Goal: Communication & Community: Answer question/provide support

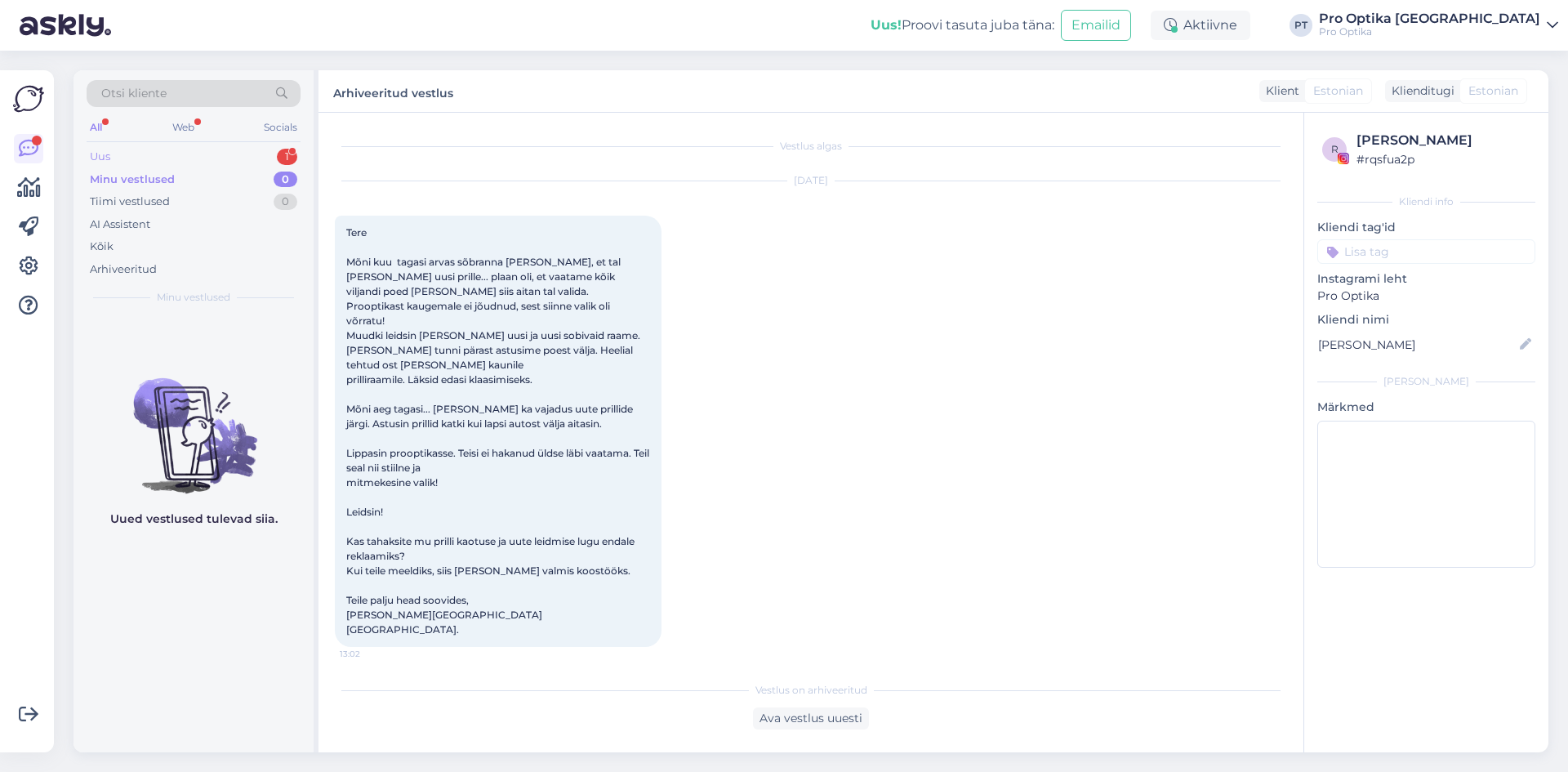
scroll to position [3479, 0]
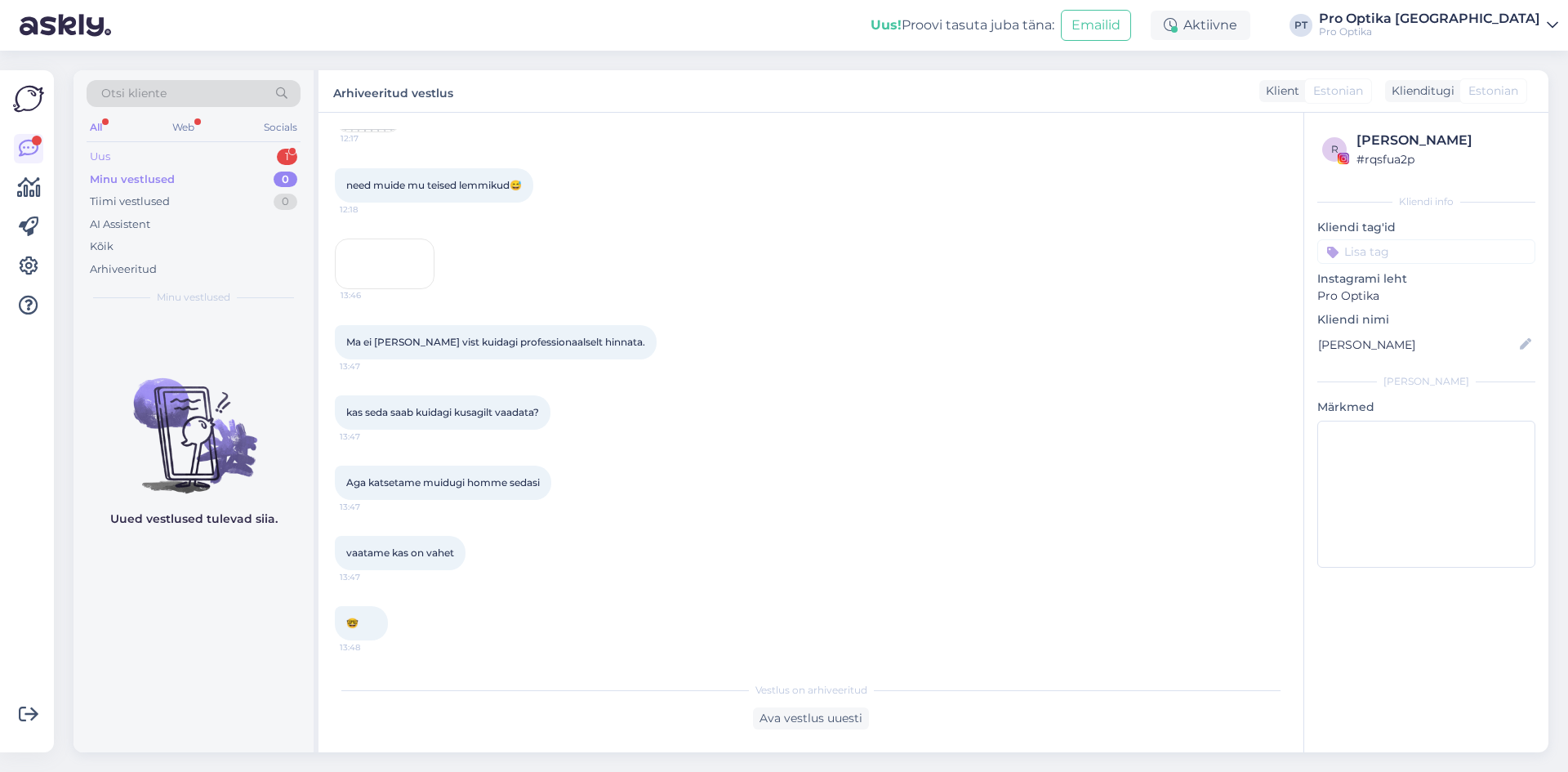
click at [267, 152] on div "Uus 1" at bounding box center [193, 157] width 214 height 23
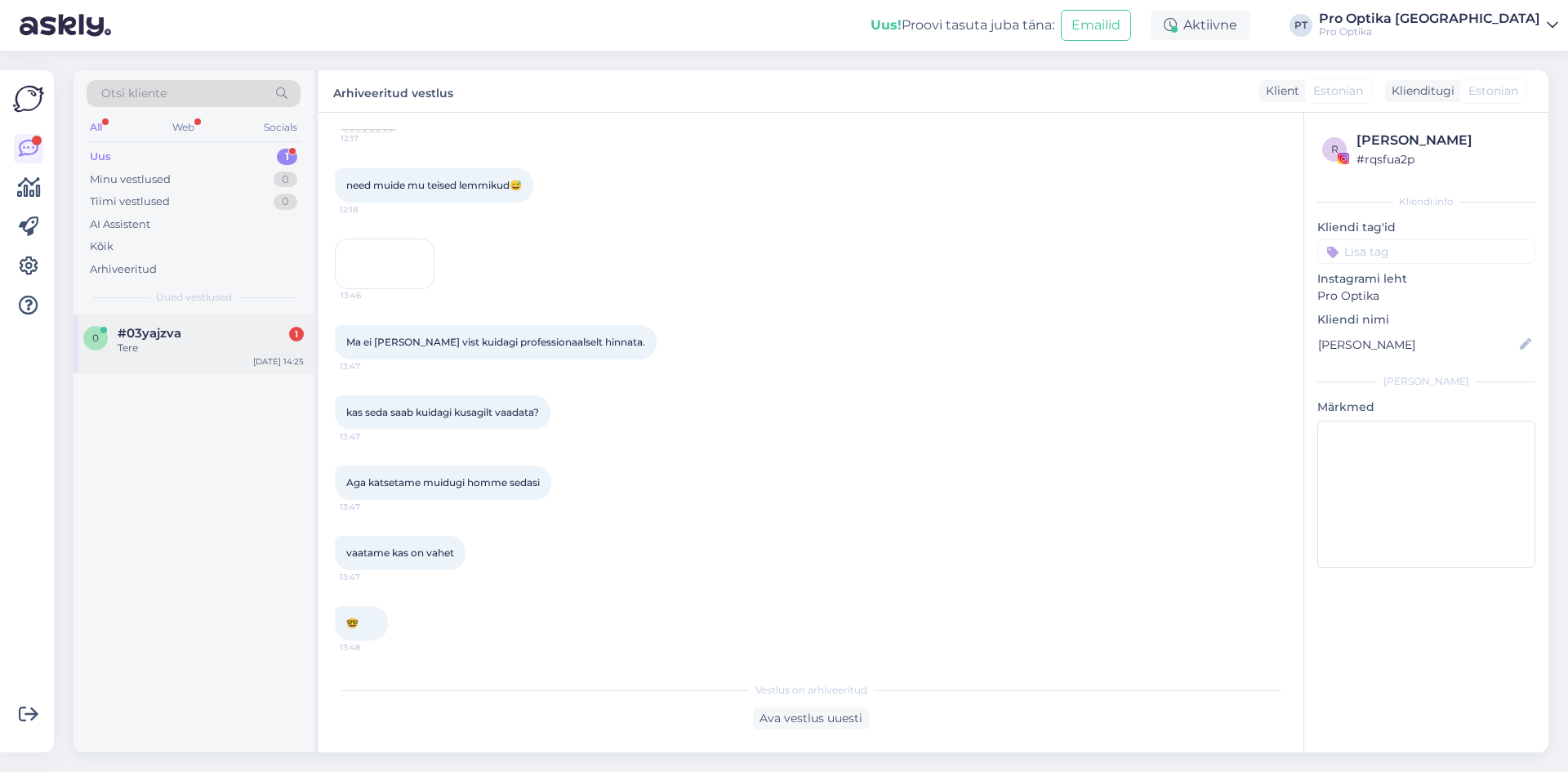
click at [197, 333] on div "#03yajzva 1" at bounding box center [210, 333] width 186 height 15
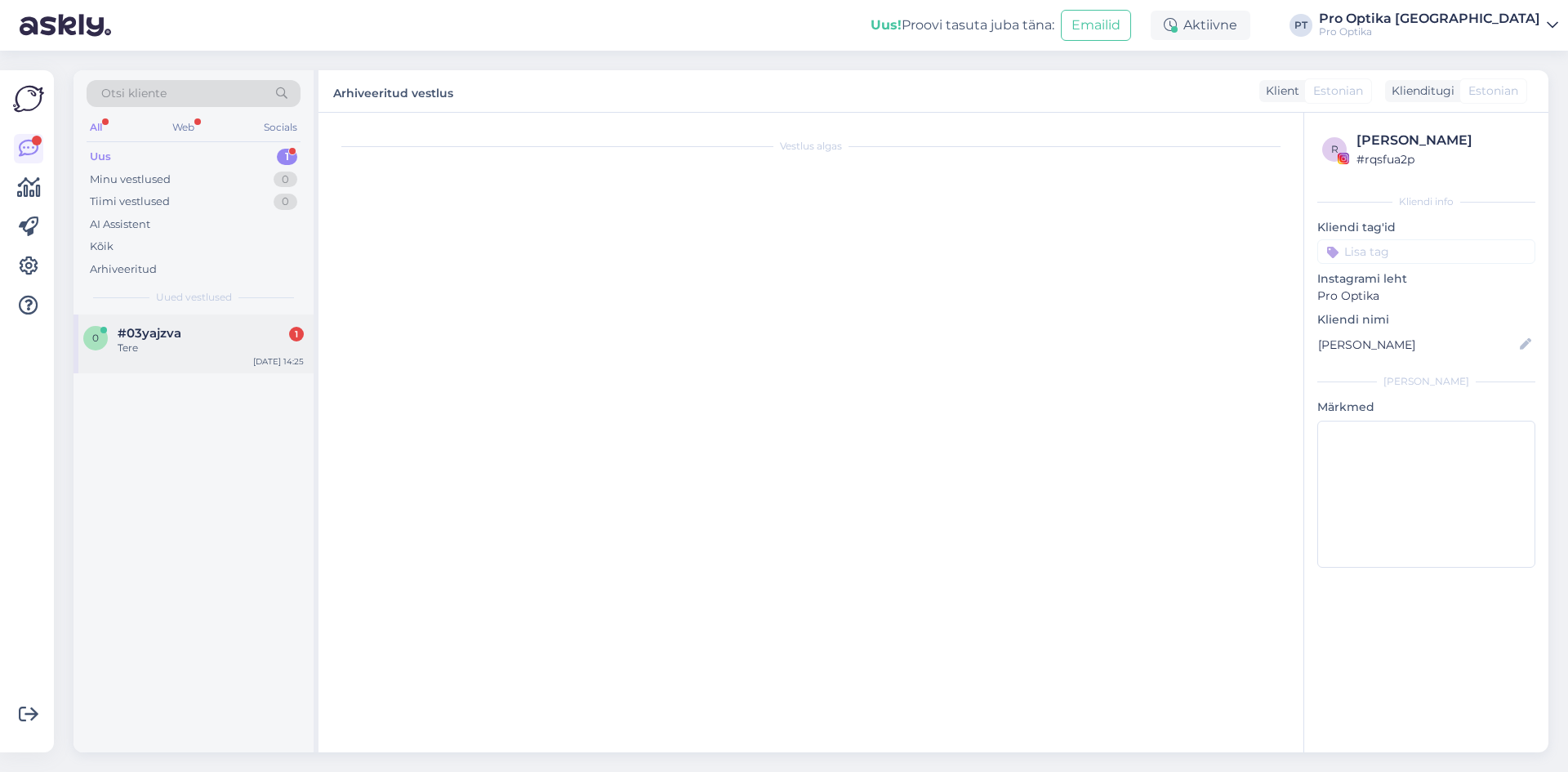
scroll to position [0, 0]
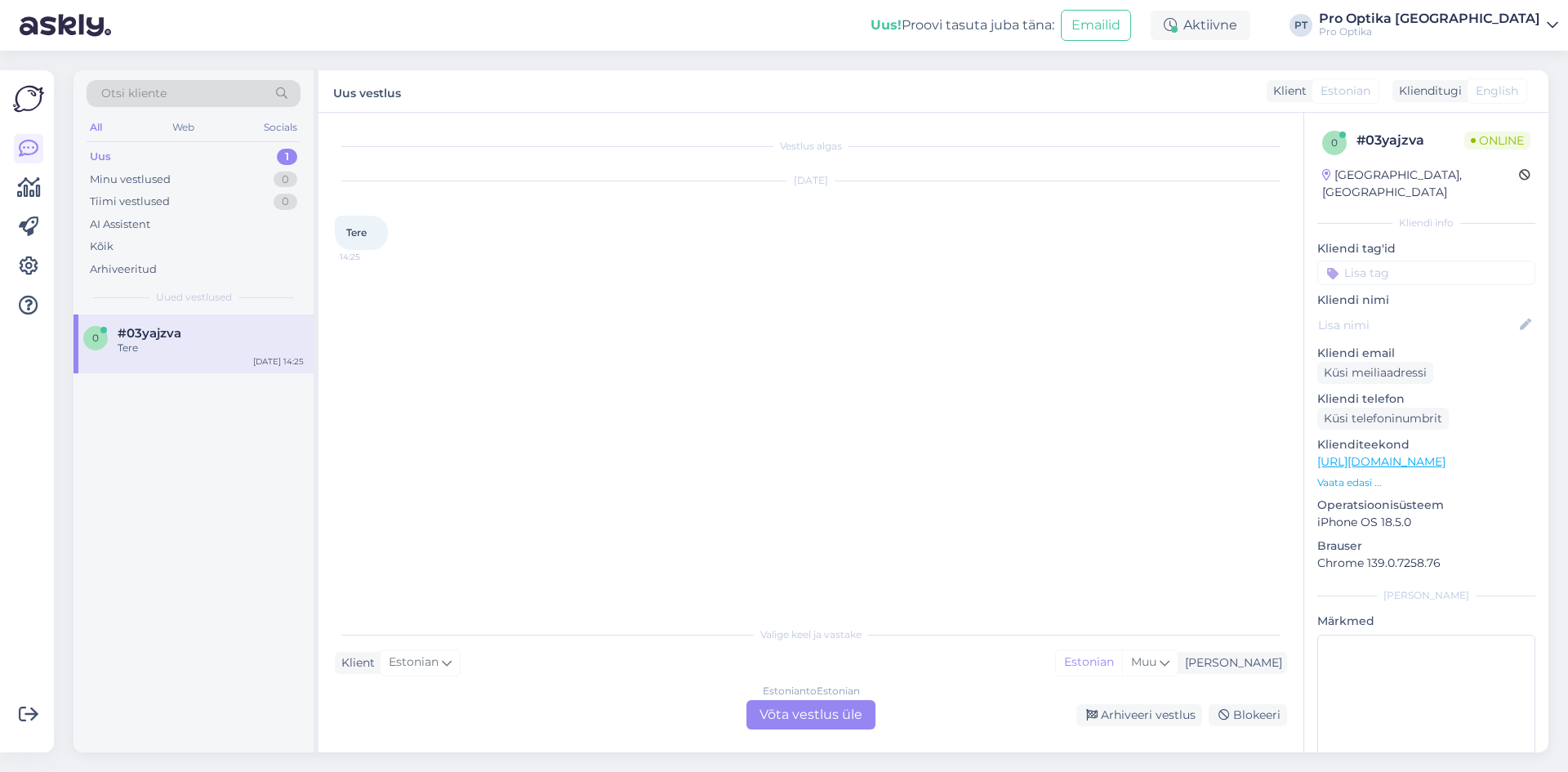
click at [785, 726] on div "Estonian to Estonian Võta vestlus üle" at bounding box center [811, 714] width 129 height 29
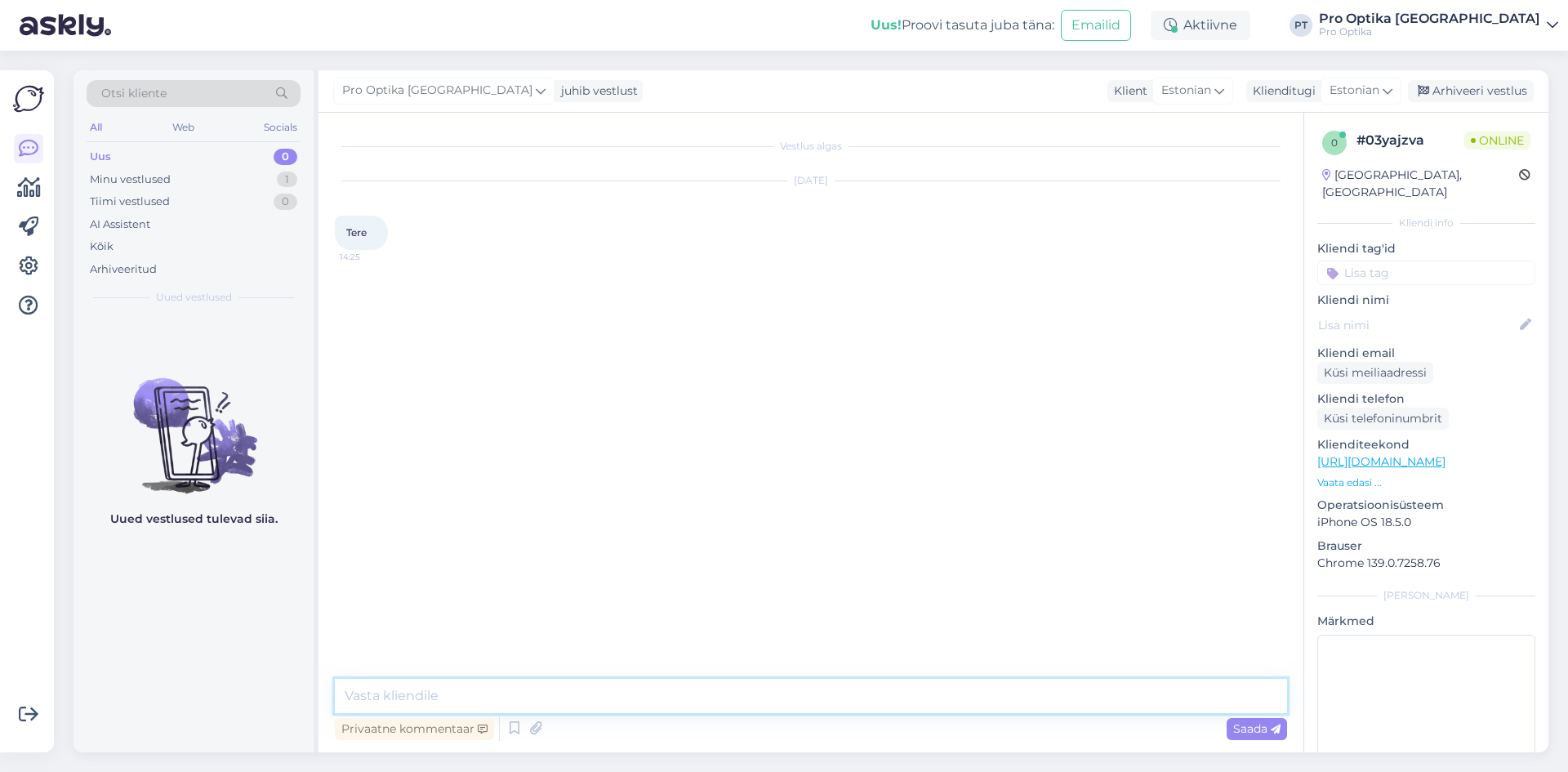
click at [581, 696] on textarea at bounding box center [811, 695] width 953 height 35
type textarea "Tere!"
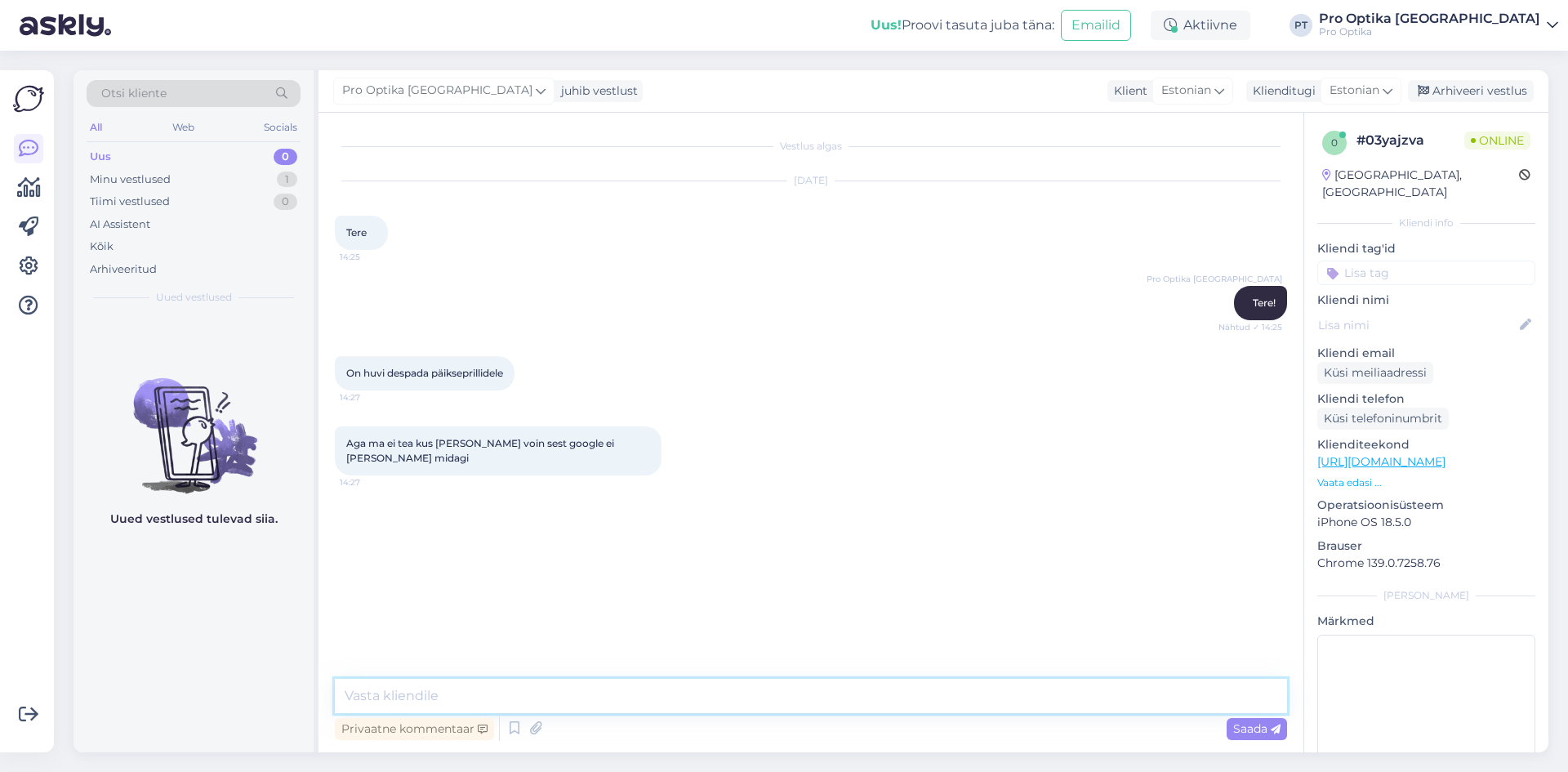
click at [460, 695] on textarea at bounding box center [811, 695] width 953 height 35
type textarea "Kahjuks ei oska aidata, milliseid Te täpsemalt otsite. Meil on müügil Despada p…"
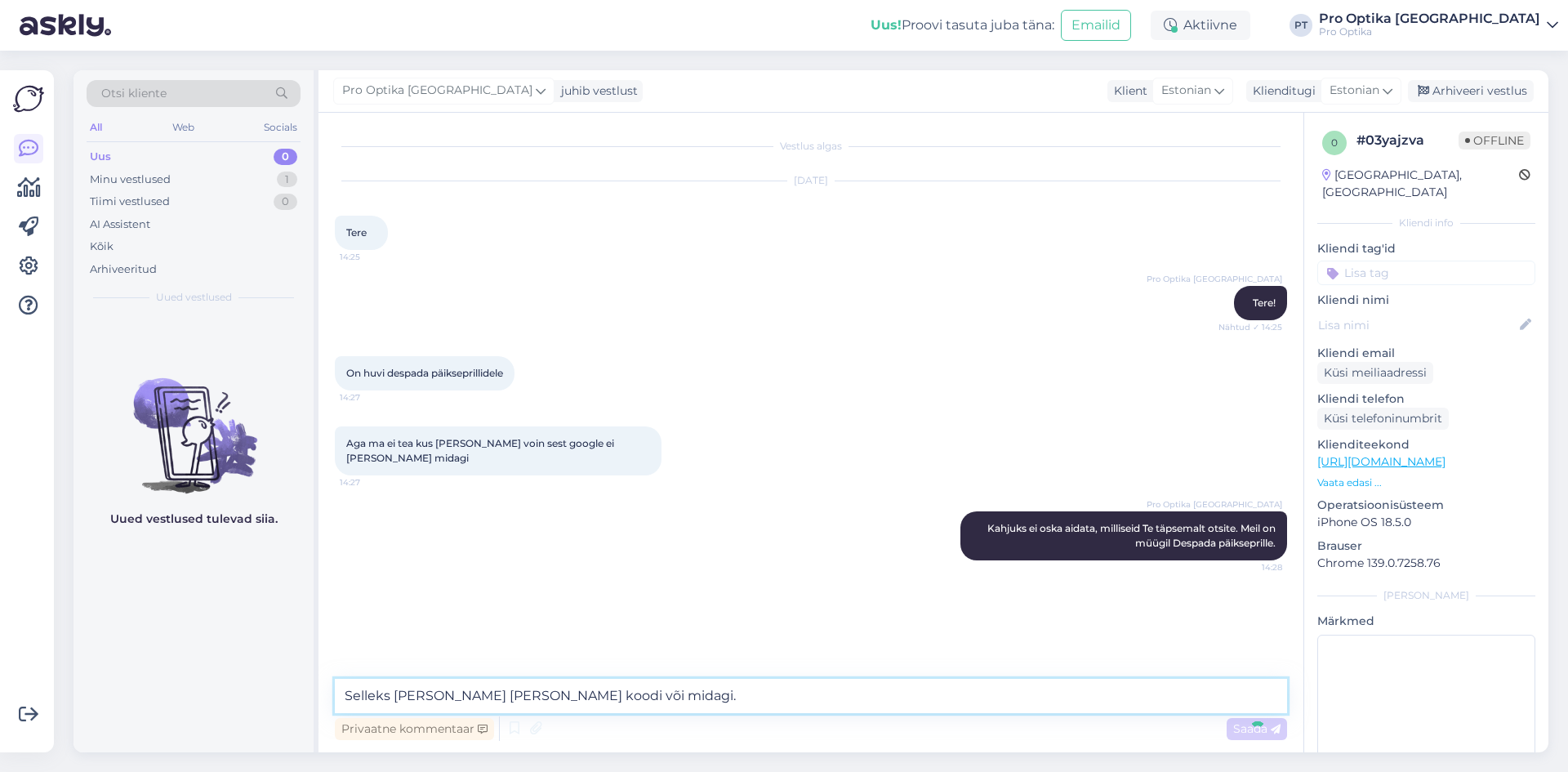
type textarea "Selleks [PERSON_NAME] [PERSON_NAME] koodi või midagi."
click at [804, 346] on div "On huvi despada päikseprillidele 14:27" at bounding box center [811, 373] width 953 height 70
click at [793, 688] on div "Vestlus algas [DATE] Tere 14:25 Pro Optika [GEOGRAPHIC_DATA] Tere! Nähtud ✓ 14:…" at bounding box center [811, 433] width 985 height 639
click at [1218, 738] on div "Vestlus algas [DATE] Tere 14:25 Pro Optika [GEOGRAPHIC_DATA] Tere! Nähtud ✓ 14:…" at bounding box center [811, 433] width 985 height 639
click at [1234, 734] on div "Vestlus algas [DATE] Tere 14:25 Pro Optika [GEOGRAPHIC_DATA] Tere! Nähtud ✓ 14:…" at bounding box center [811, 433] width 985 height 639
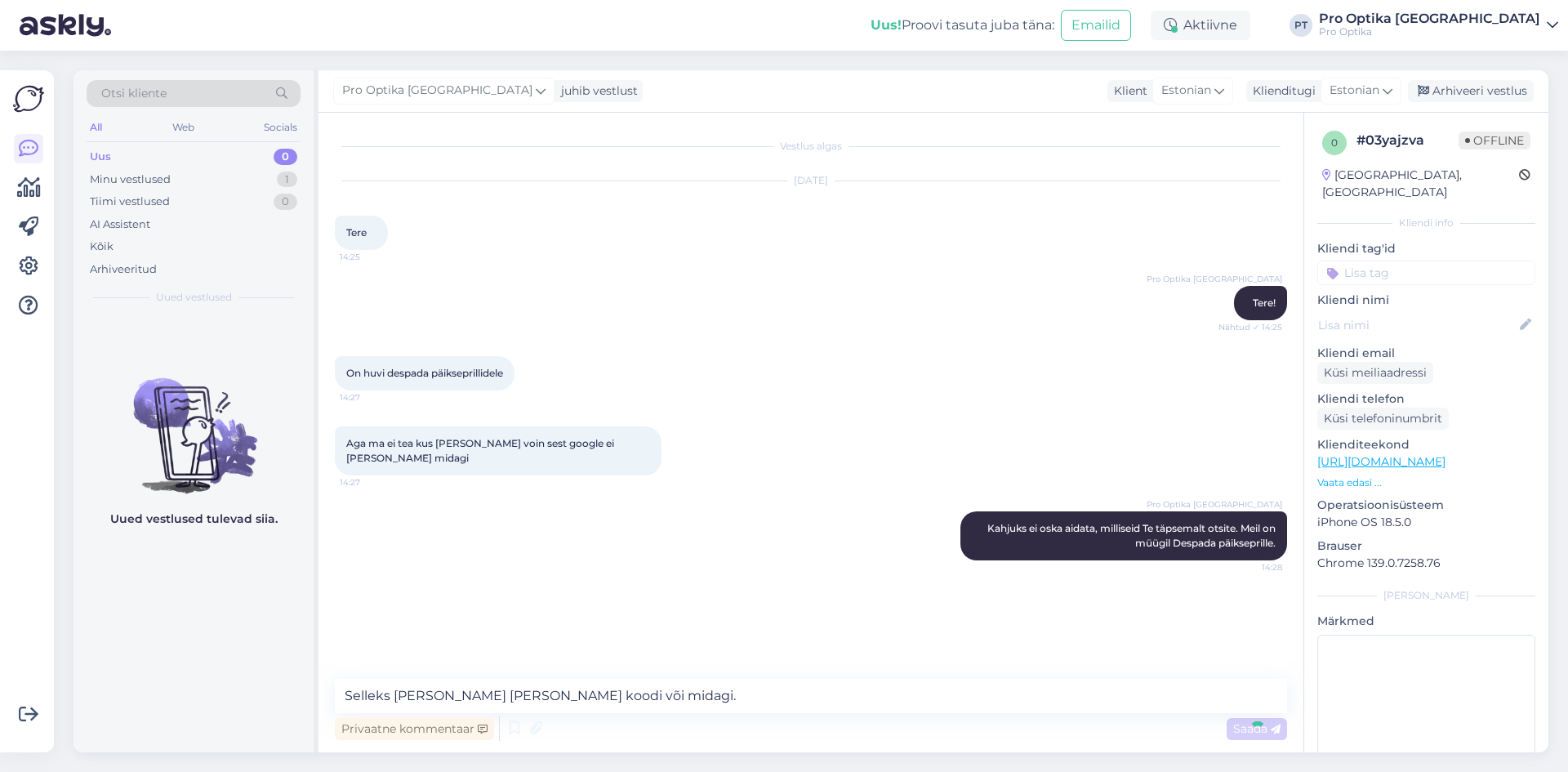
drag, startPoint x: 678, startPoint y: 689, endPoint x: 421, endPoint y: 680, distance: 257.2
click at [418, 680] on div "Vestlus algas [DATE] Tere 14:25 Pro Optika [GEOGRAPHIC_DATA] Tere! Nähtud ✓ 14:…" at bounding box center [811, 433] width 985 height 639
drag, startPoint x: 667, startPoint y: 700, endPoint x: 460, endPoint y: 680, distance: 208.0
click at [440, 695] on div "Vestlus algas [DATE] Tere 14:25 Pro Optika [GEOGRAPHIC_DATA] Tere! Nähtud ✓ 14:…" at bounding box center [811, 433] width 985 height 639
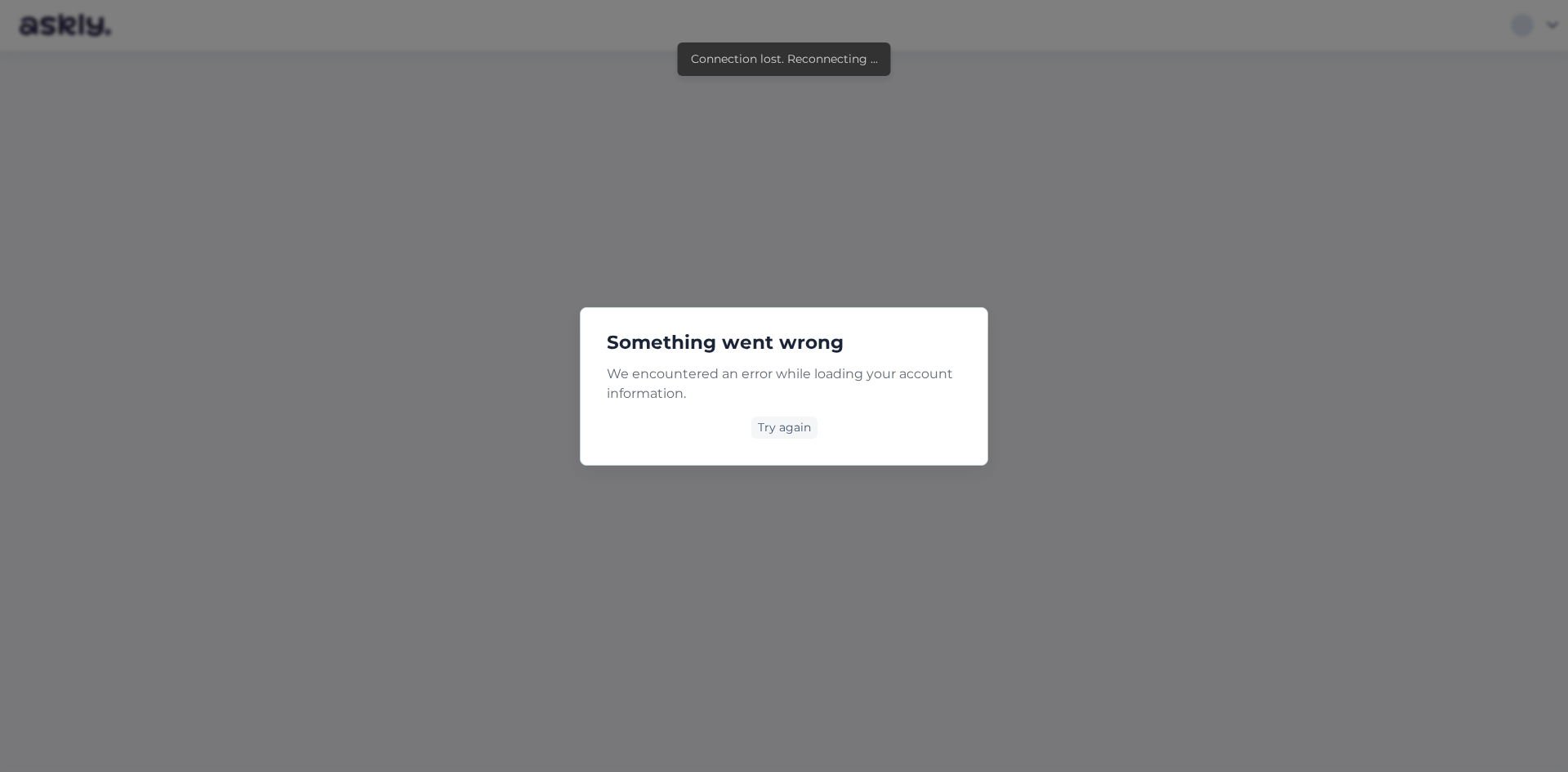
click at [156, 135] on div "Something went wrong We encountered an error while loading your account informa…" at bounding box center [784, 386] width 1568 height 772
click at [798, 428] on div "Try again" at bounding box center [784, 427] width 66 height 22
